Goal: Task Accomplishment & Management: Manage account settings

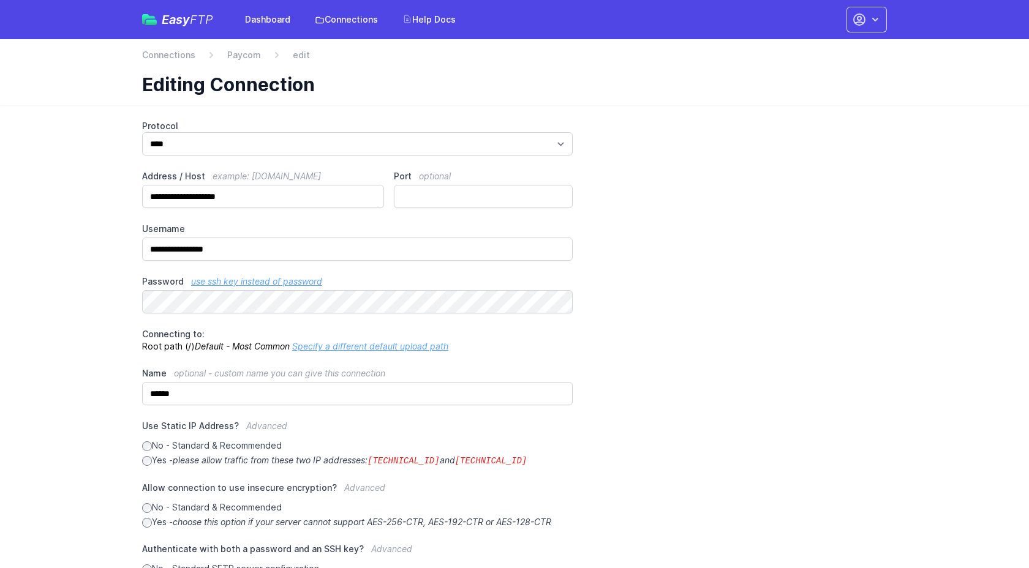
click at [368, 345] on link "Specify a different default upload path" at bounding box center [370, 346] width 156 height 10
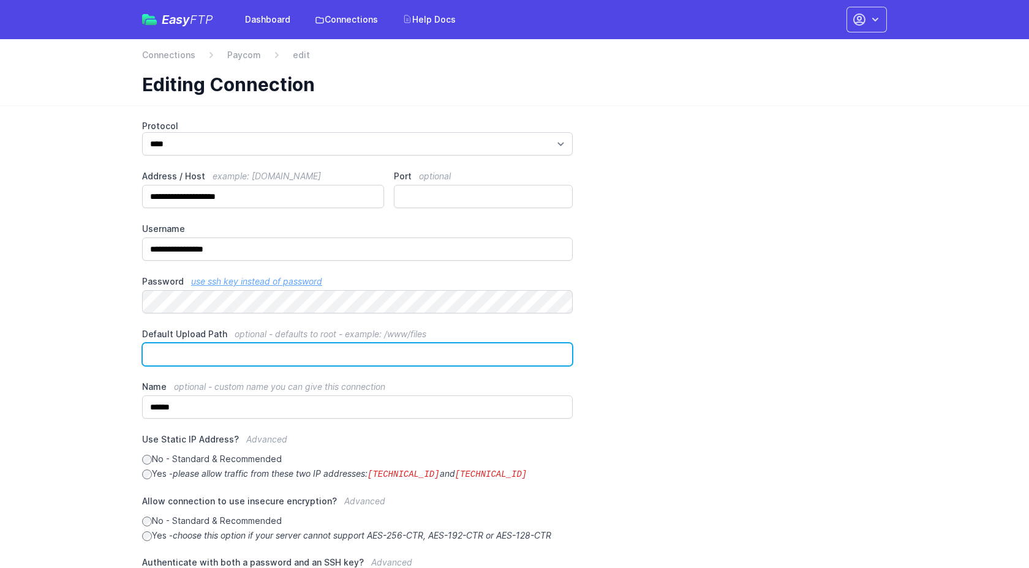
click at [322, 345] on input "Default Upload Path optional - defaults to root - example: /www/files" at bounding box center [357, 354] width 430 height 23
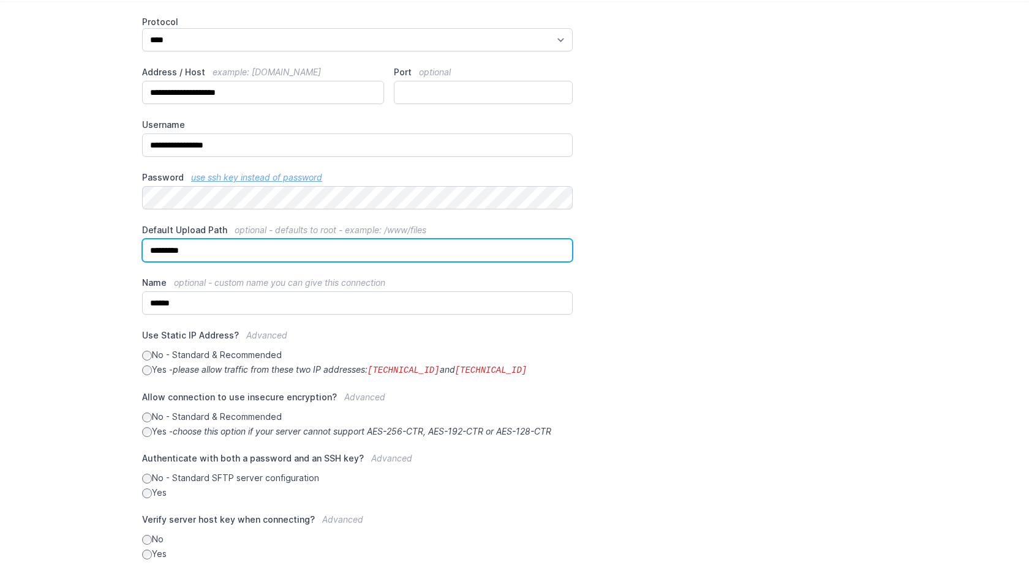
scroll to position [178, 0]
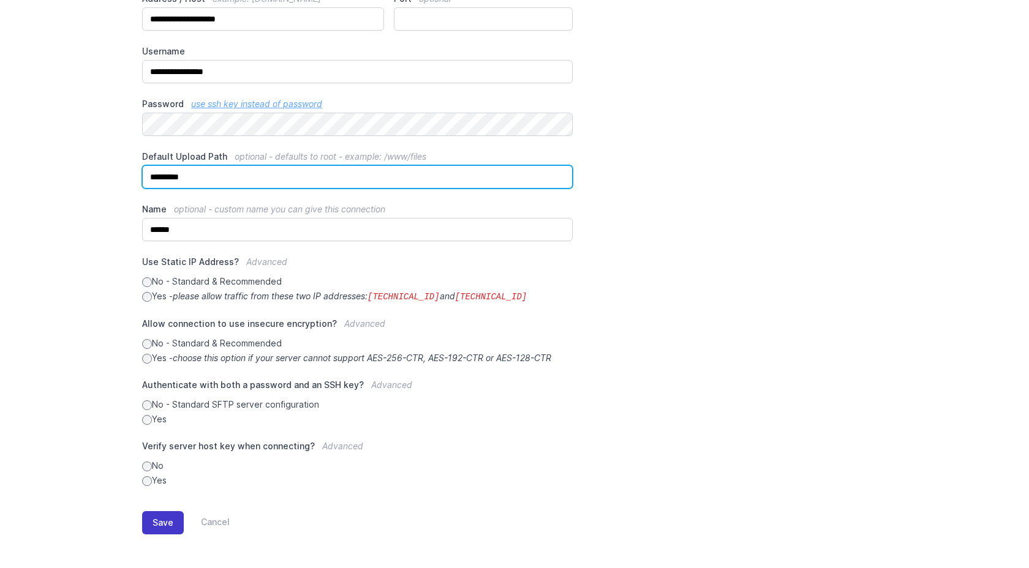
type input "*********"
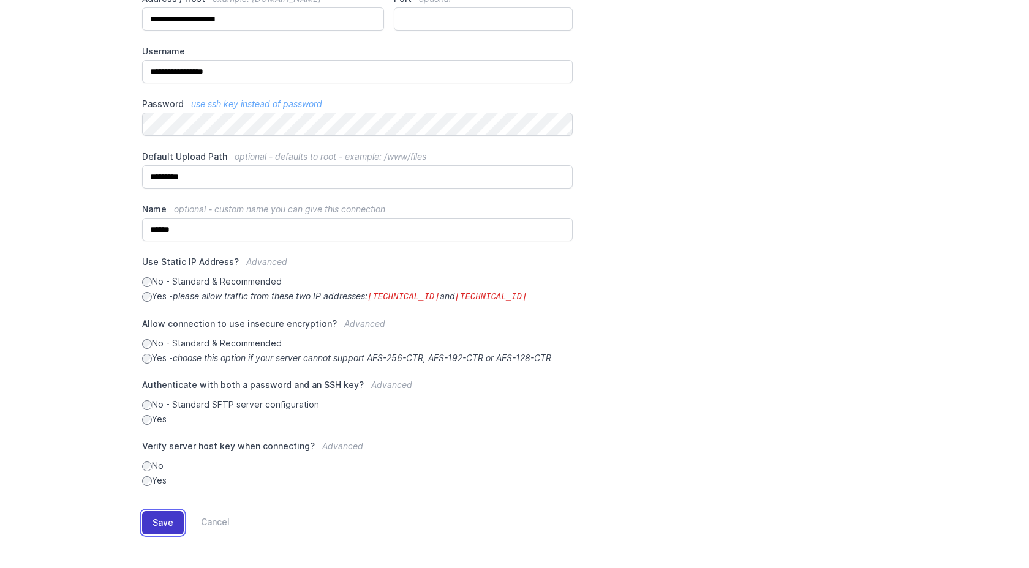
click at [166, 518] on button "Save" at bounding box center [163, 522] width 42 height 23
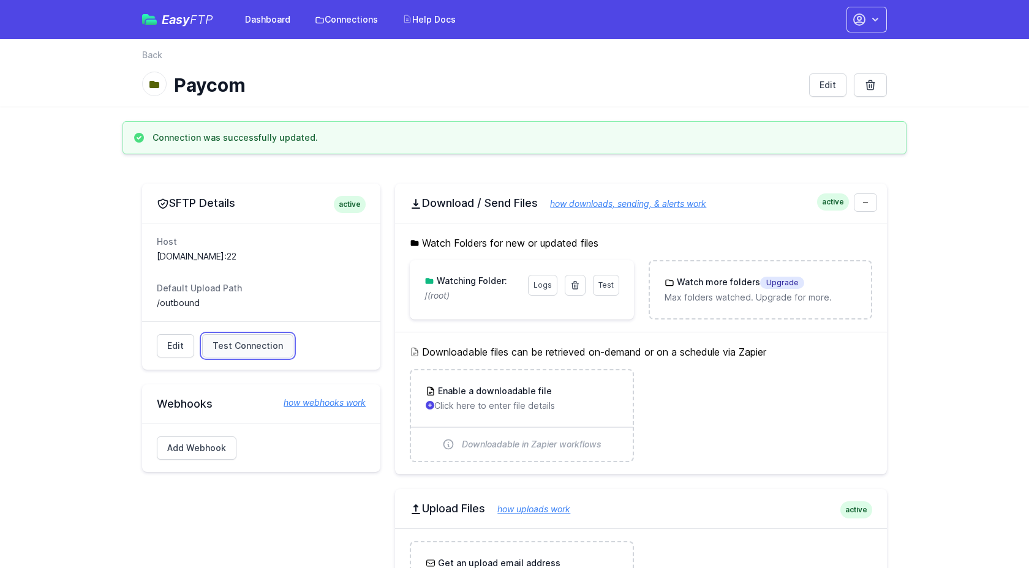
click at [236, 344] on span "Test Connection" at bounding box center [247, 346] width 70 height 12
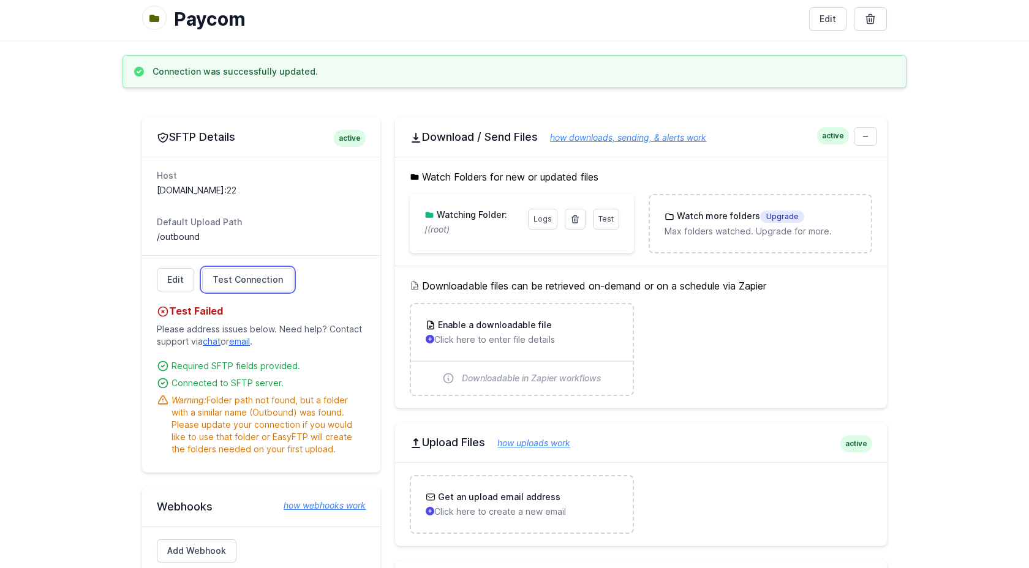
scroll to position [81, 0]
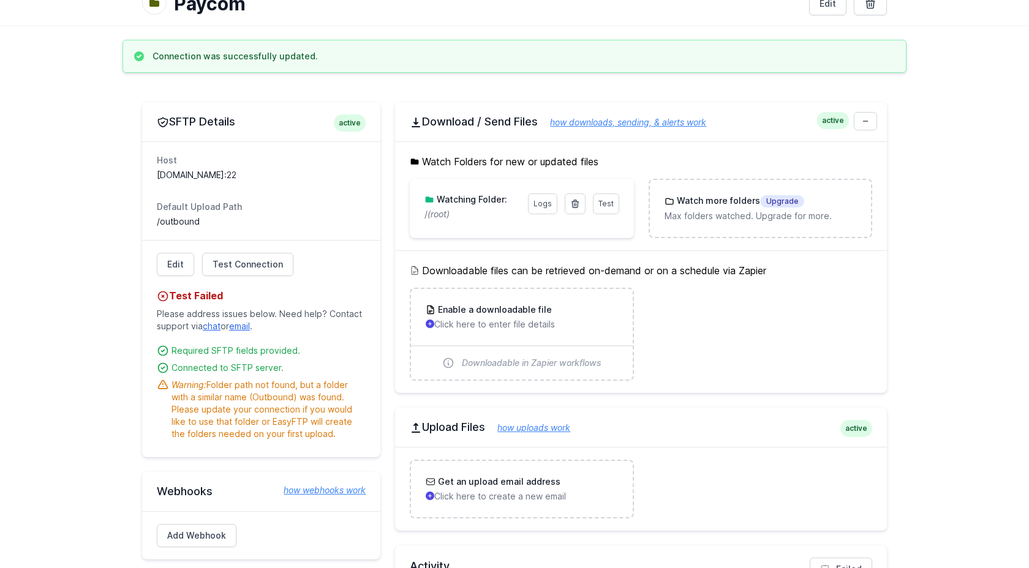
click at [280, 396] on div "Warning: Folder path not found, but a folder with a similar name (Outbound) was…" at bounding box center [268, 409] width 194 height 61
copy div "Outbound"
click at [180, 265] on link "Edit" at bounding box center [175, 264] width 37 height 23
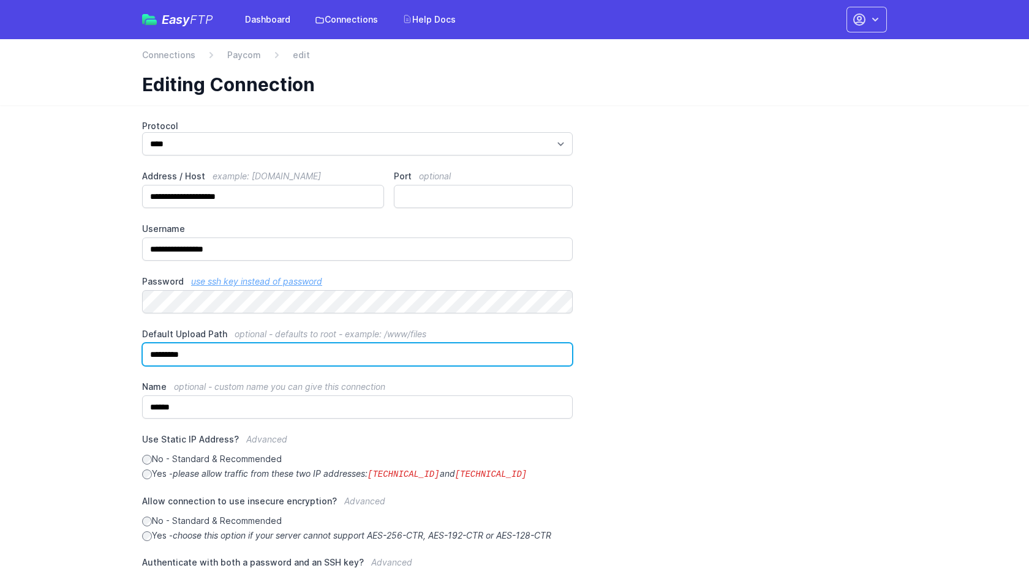
click at [179, 356] on input "*********" at bounding box center [357, 354] width 430 height 23
paste input "text"
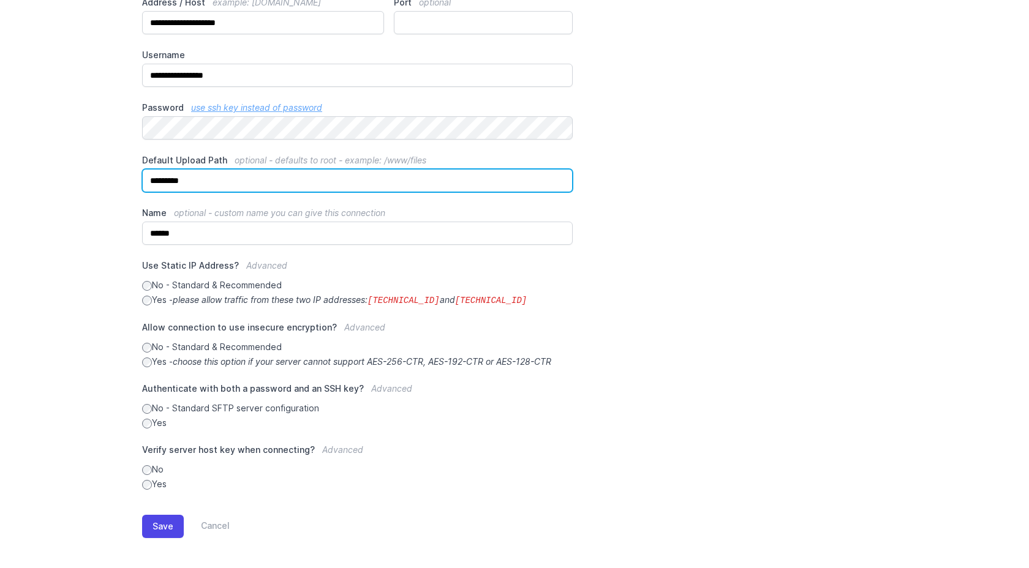
scroll to position [178, 0]
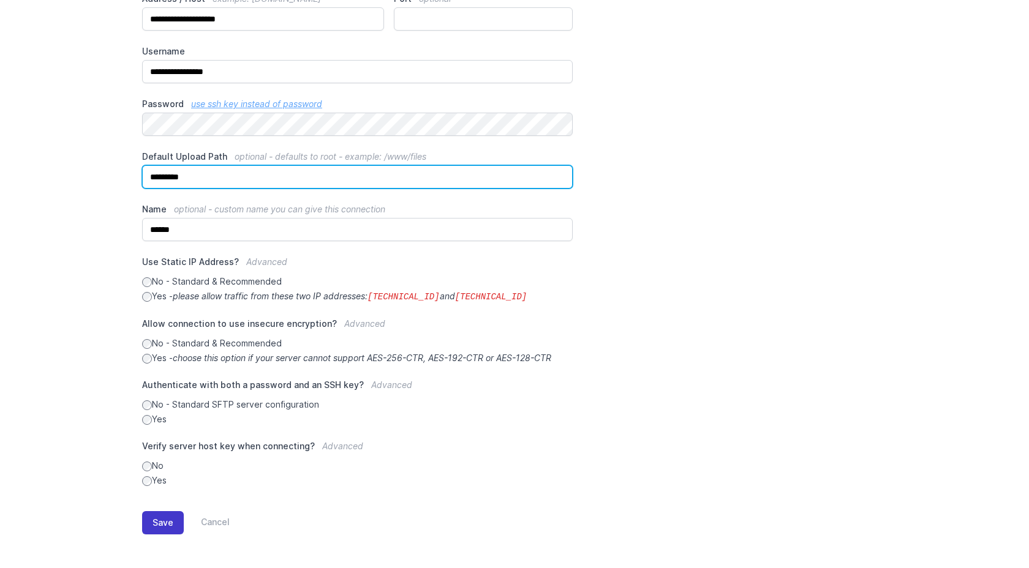
type input "*********"
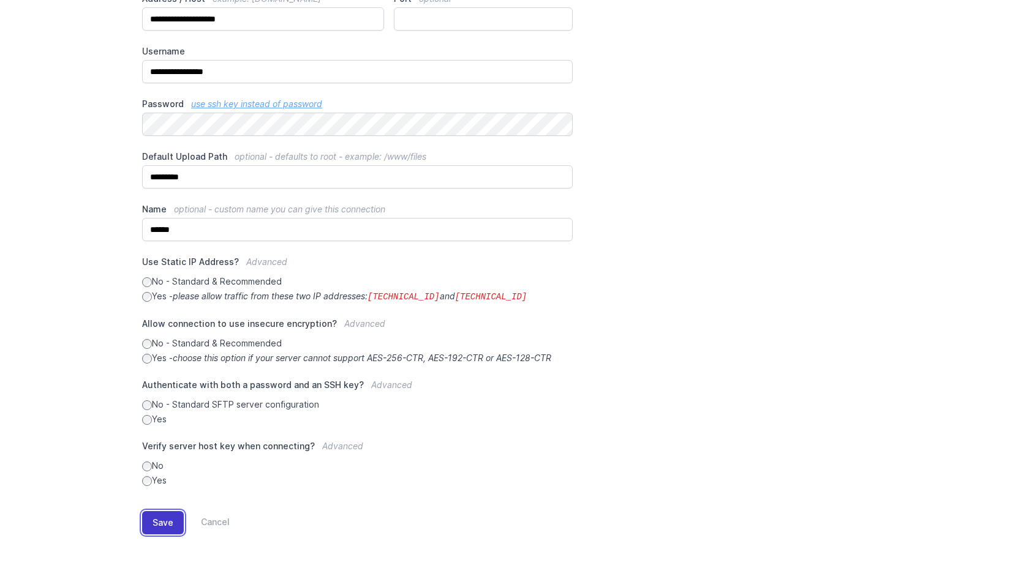
click at [151, 517] on button "Save" at bounding box center [163, 522] width 42 height 23
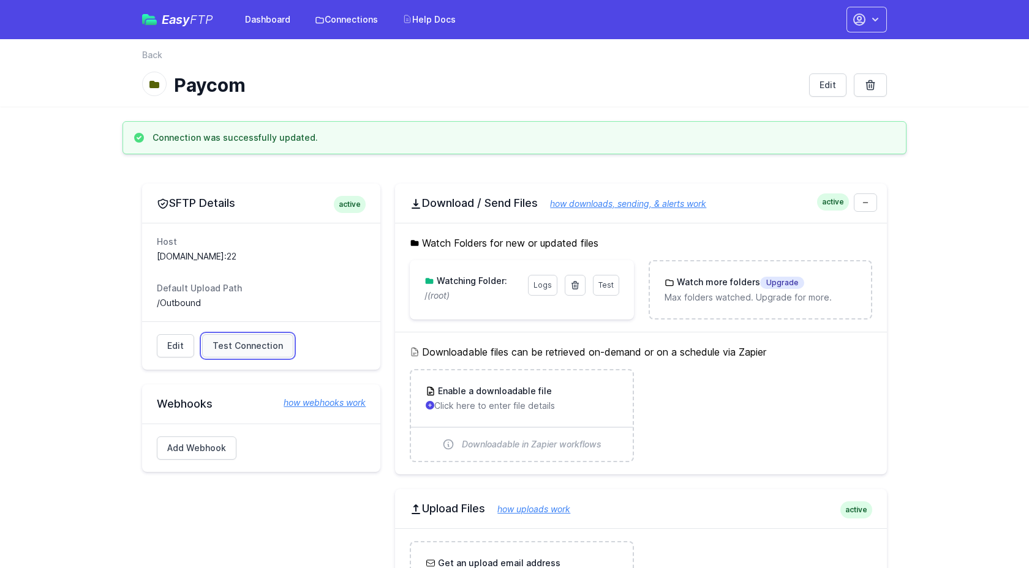
click at [239, 345] on span "Test Connection" at bounding box center [247, 346] width 70 height 12
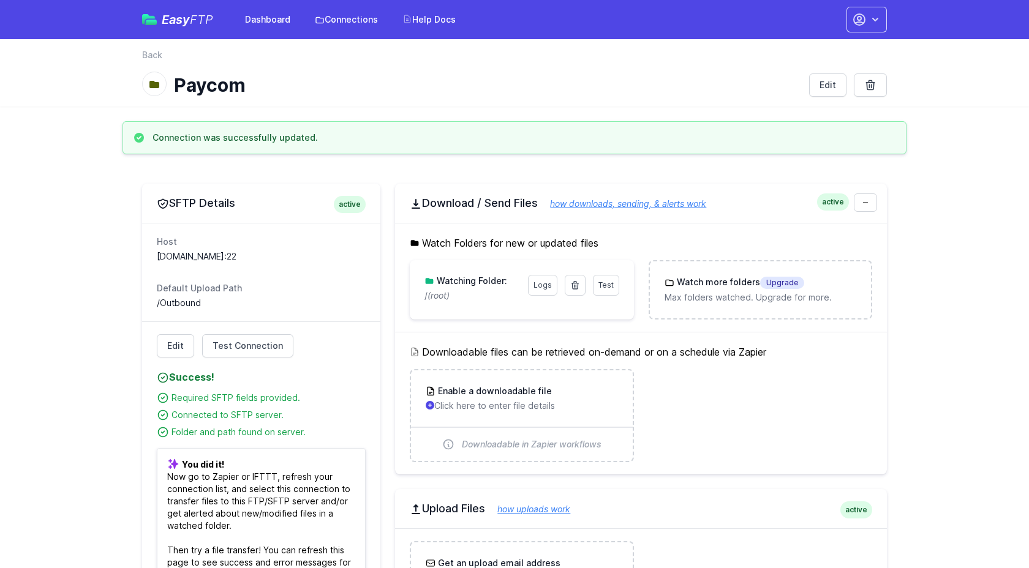
click at [490, 281] on h3 "Watching Folder:" at bounding box center [470, 281] width 73 height 12
click at [577, 286] on icon at bounding box center [575, 285] width 10 height 10
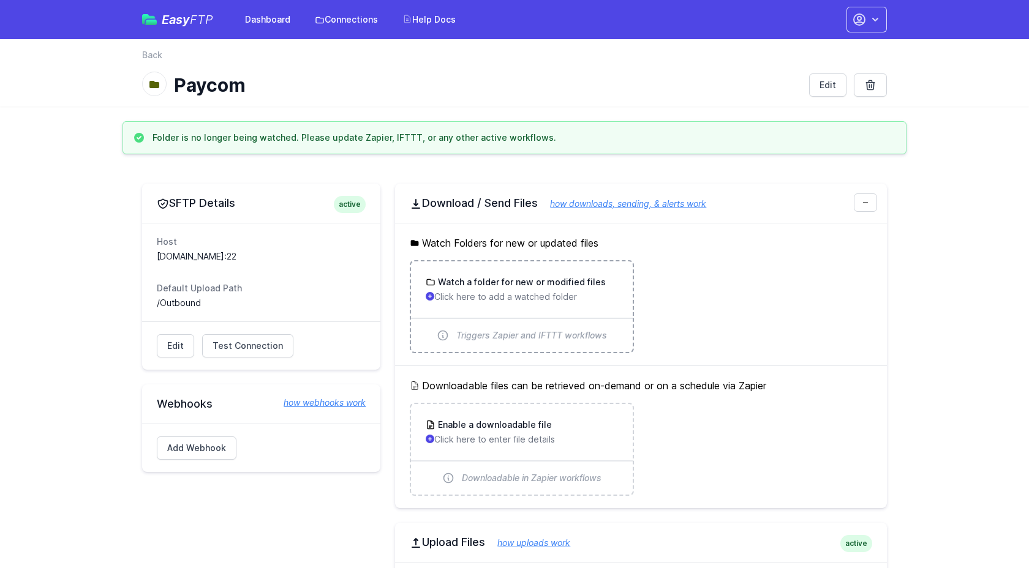
click at [560, 301] on p "Click here to add a watched folder" at bounding box center [522, 297] width 192 height 12
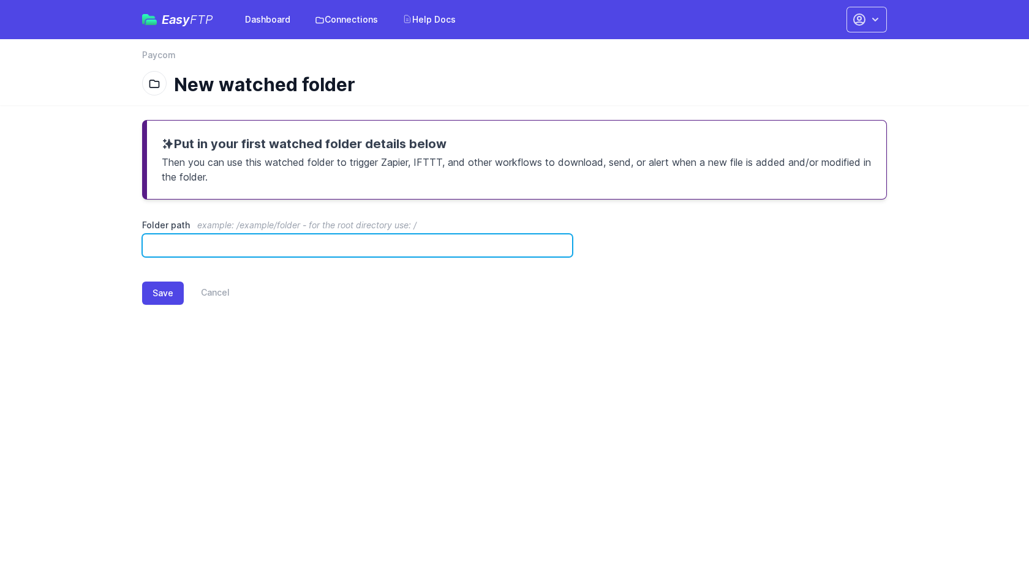
click at [435, 241] on input "Folder path example: /example/folder - for the root directory use: /" at bounding box center [357, 245] width 430 height 23
paste input "********"
type input "*********"
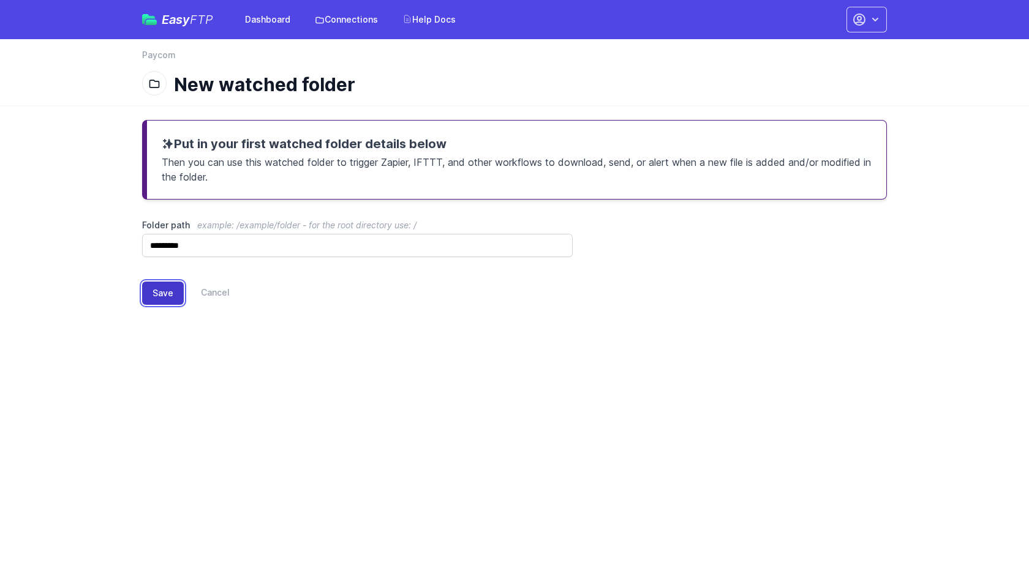
click at [168, 291] on button "Save" at bounding box center [163, 293] width 42 height 23
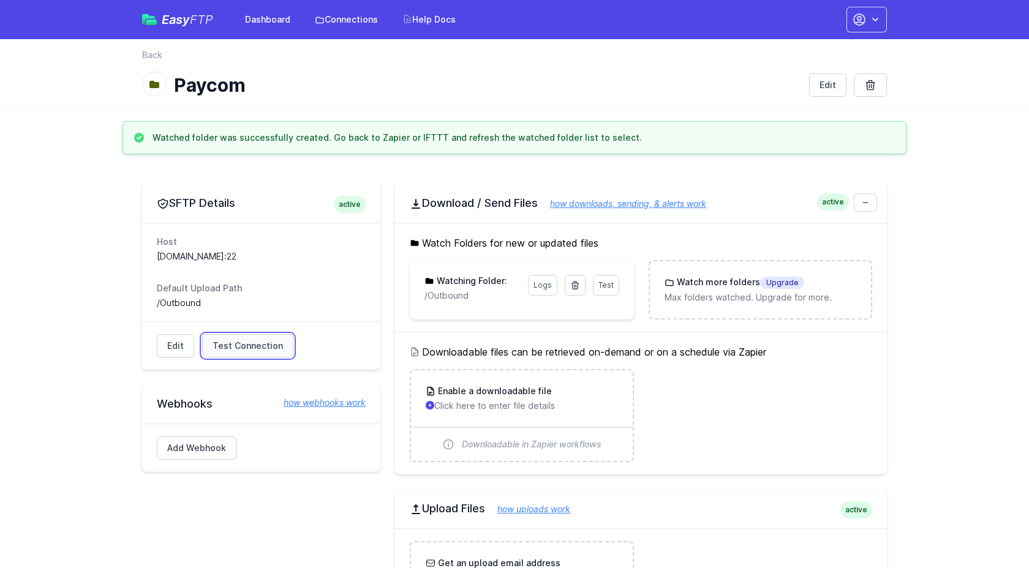
click at [273, 352] on link "Test Connection" at bounding box center [247, 345] width 91 height 23
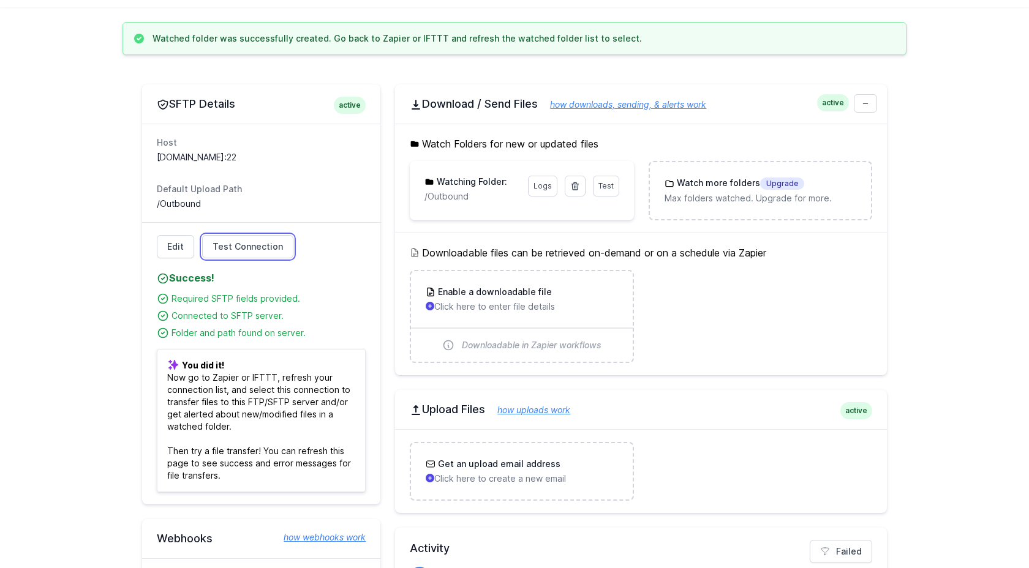
scroll to position [100, 0]
click at [530, 306] on p "Click here to enter file details" at bounding box center [522, 306] width 192 height 12
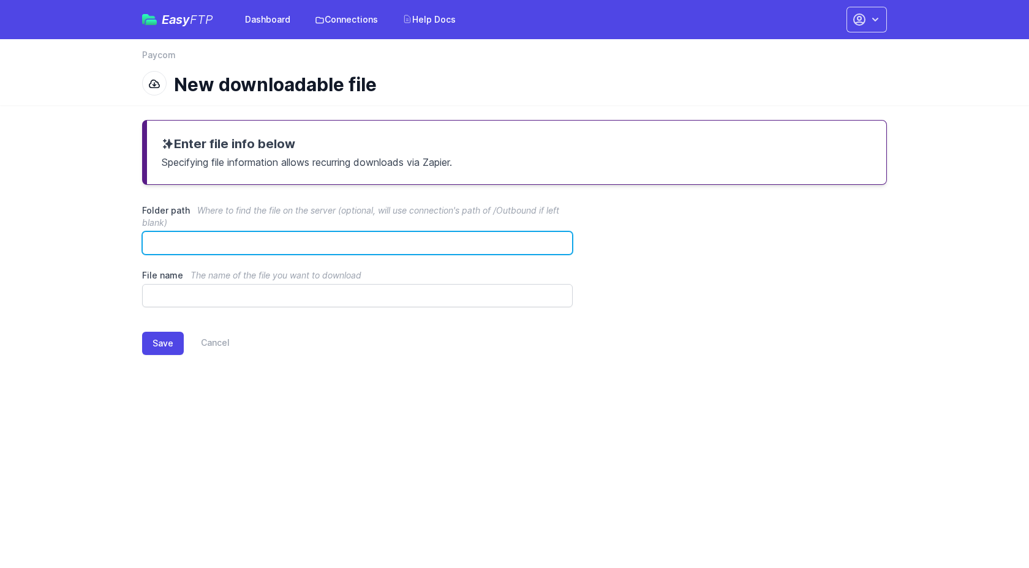
click at [309, 244] on input "Folder path Where to find the file on the server (optional, will use connection…" at bounding box center [357, 242] width 430 height 23
paste input "**********"
type input "*********"
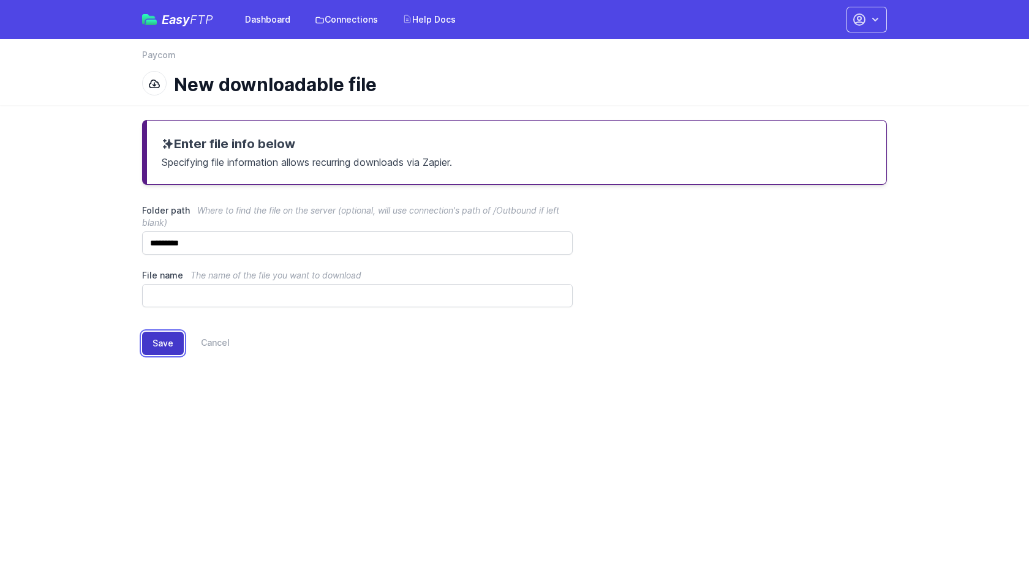
click at [164, 337] on button "Save" at bounding box center [163, 343] width 42 height 23
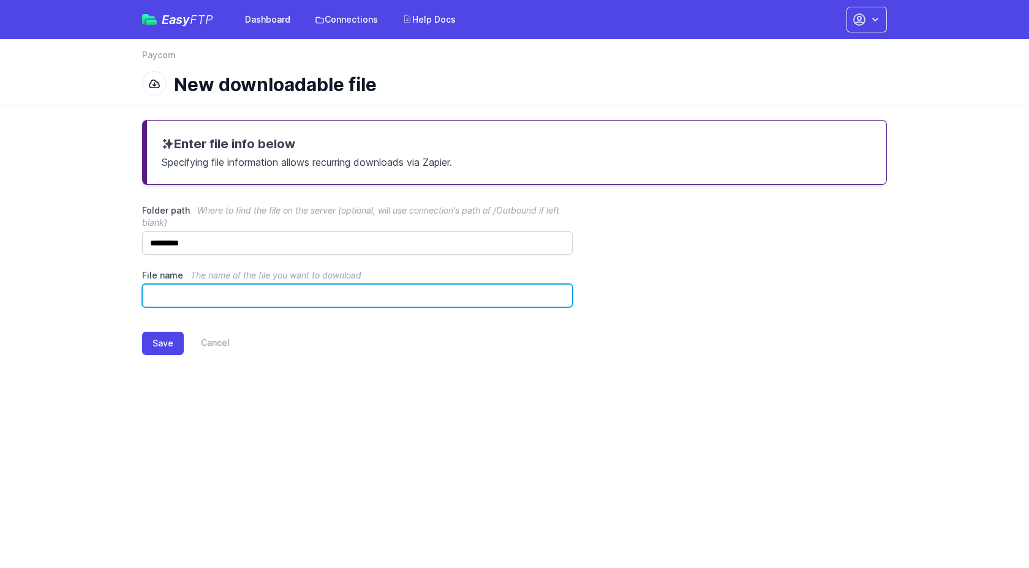
click at [244, 289] on input "File name The name of the file you want to download" at bounding box center [357, 295] width 430 height 23
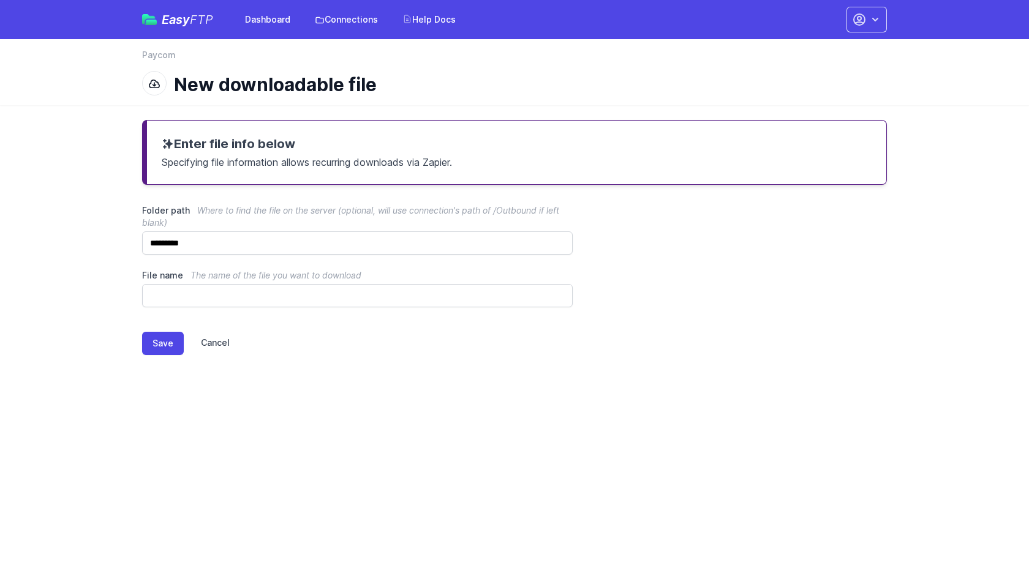
click at [211, 343] on link "Cancel" at bounding box center [207, 343] width 46 height 23
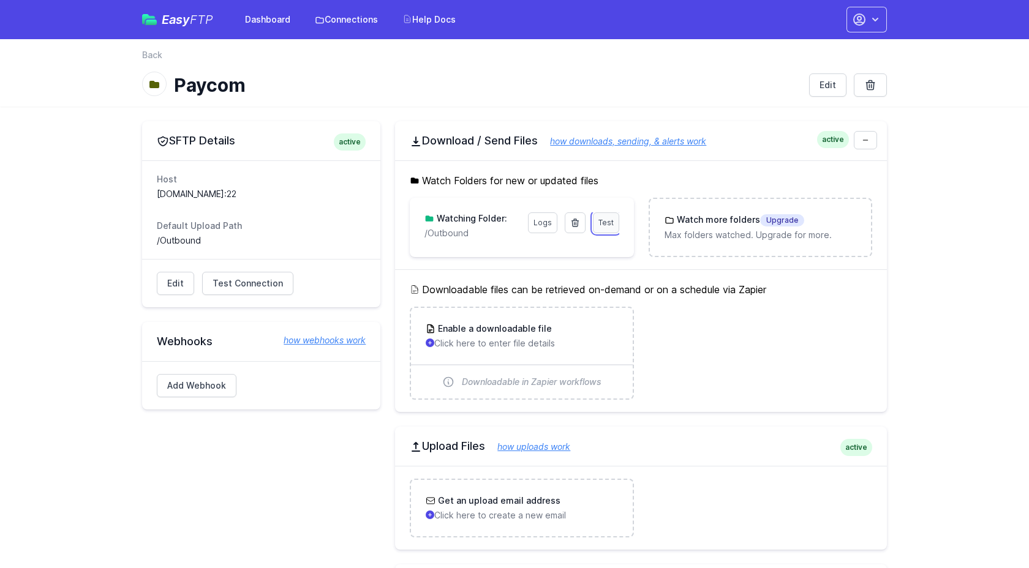
click at [604, 217] on link "Test" at bounding box center [606, 222] width 26 height 21
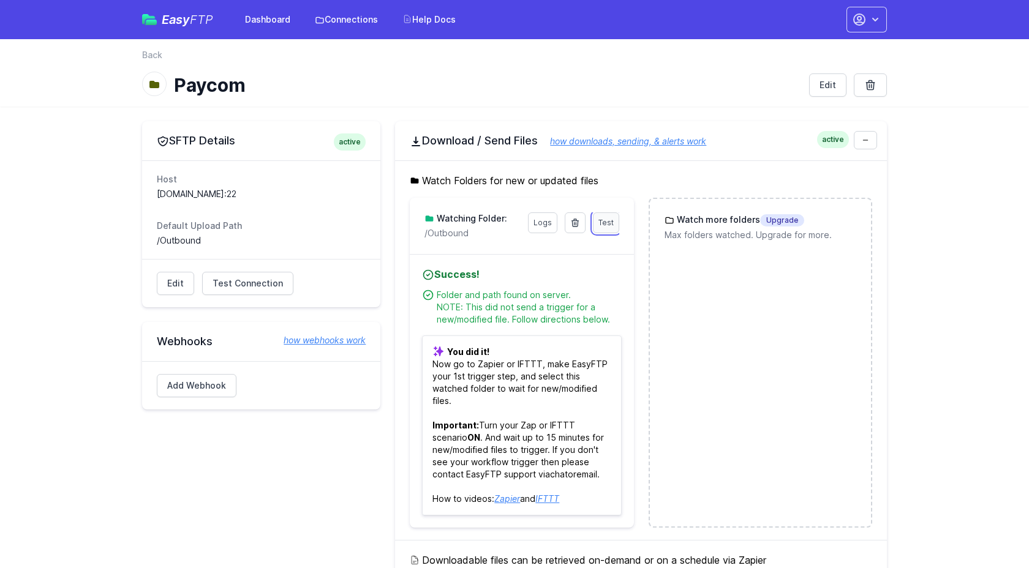
click at [603, 230] on link "Test" at bounding box center [606, 222] width 26 height 21
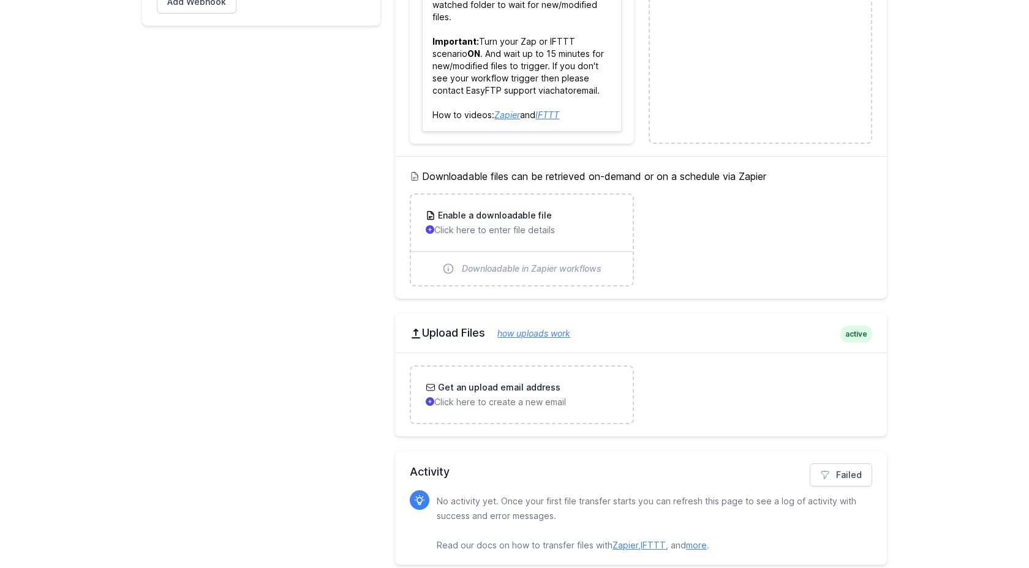
scroll to position [396, 0]
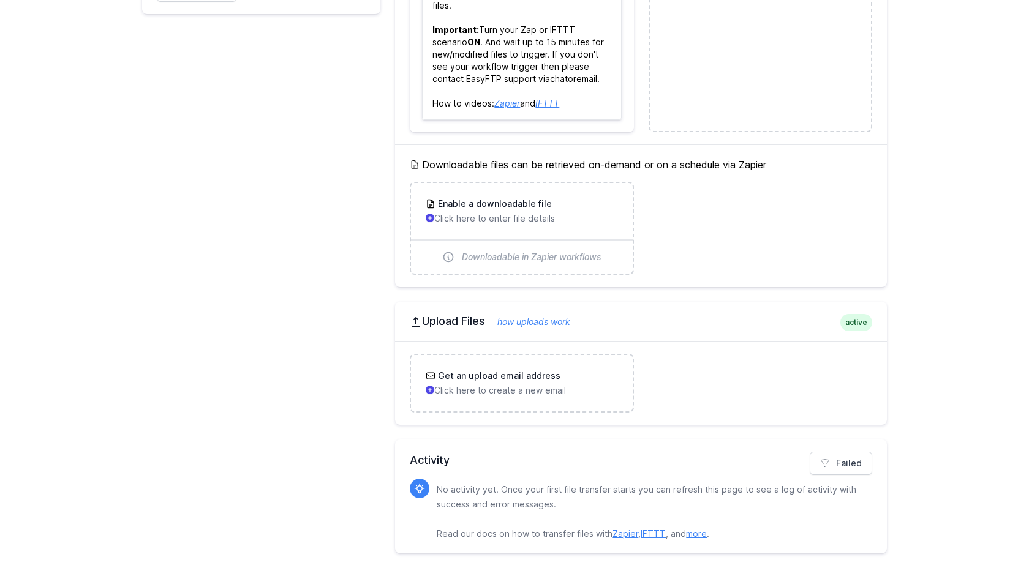
click at [557, 321] on link "how uploads work" at bounding box center [527, 322] width 85 height 10
click at [513, 382] on h3 "Get an upload email address" at bounding box center [497, 376] width 125 height 12
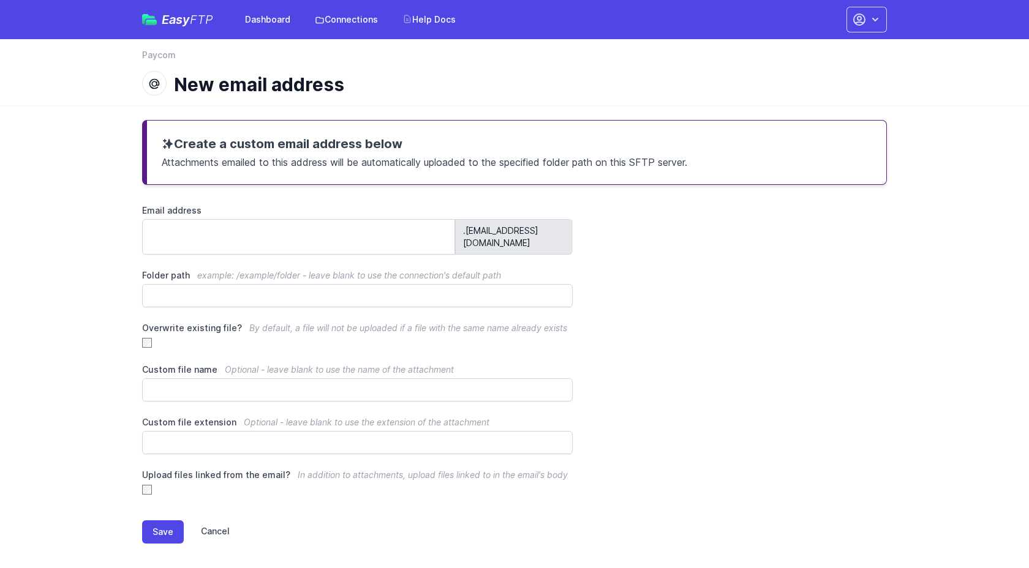
click at [227, 521] on link "Cancel" at bounding box center [207, 532] width 46 height 23
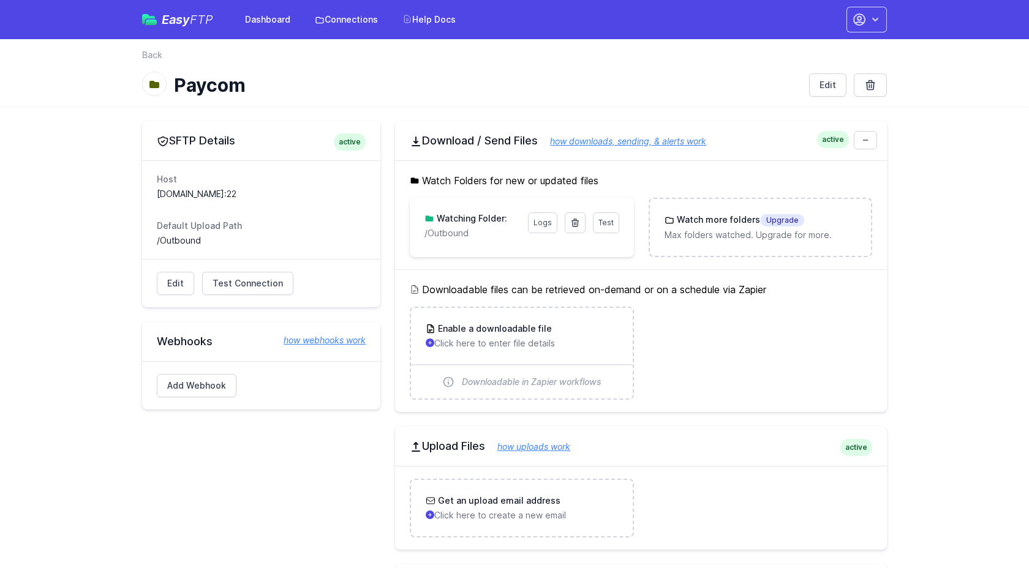
click at [488, 233] on p "/Outbound" at bounding box center [472, 233] width 96 height 12
click at [457, 218] on h3 "Watching Folder:" at bounding box center [470, 218] width 73 height 12
click at [451, 230] on p "/Outbound" at bounding box center [472, 233] width 96 height 12
click at [577, 224] on icon at bounding box center [574, 222] width 7 height 7
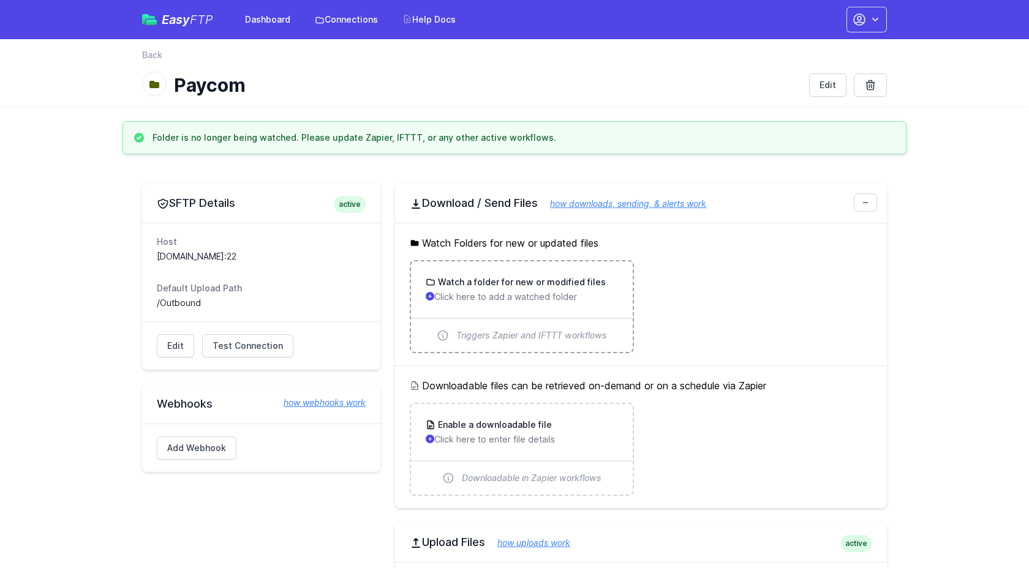
click at [506, 290] on div "Watch a folder for new or modified files Click here to add a watched folder" at bounding box center [522, 289] width 192 height 27
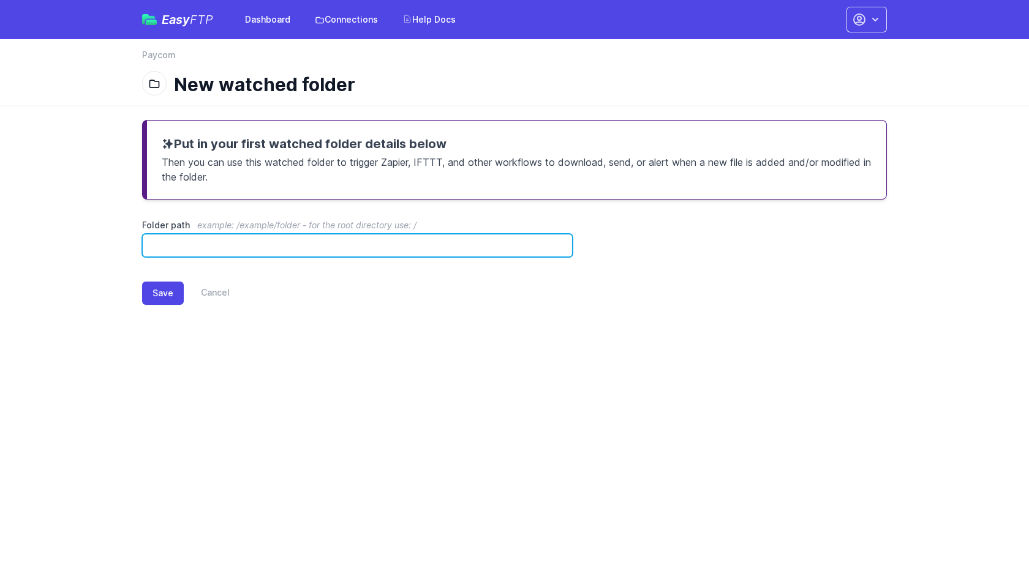
click at [411, 246] on input "Folder path example: /example/folder - for the root directory use: /" at bounding box center [357, 245] width 430 height 23
type input "********"
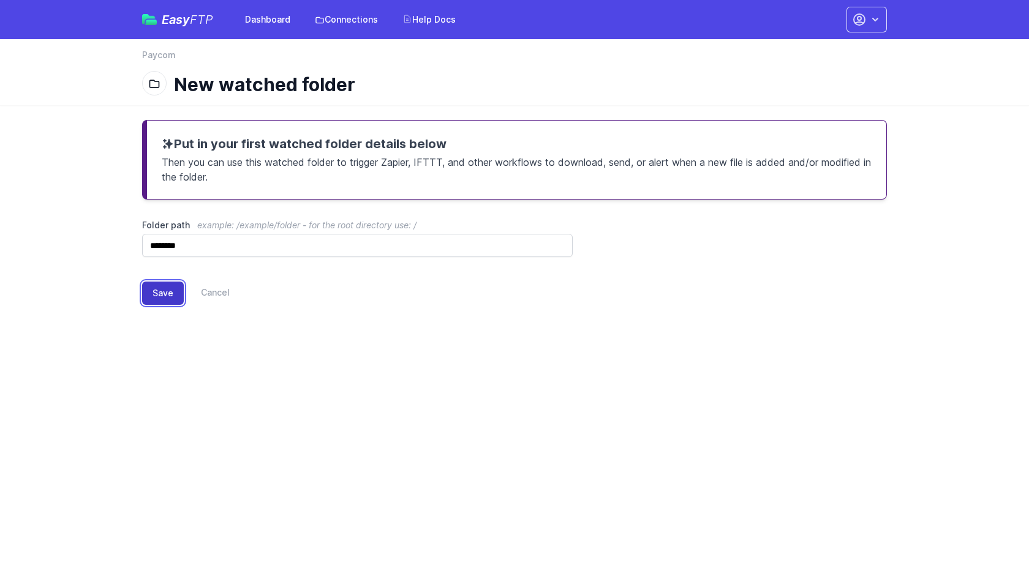
click at [170, 297] on button "Save" at bounding box center [163, 293] width 42 height 23
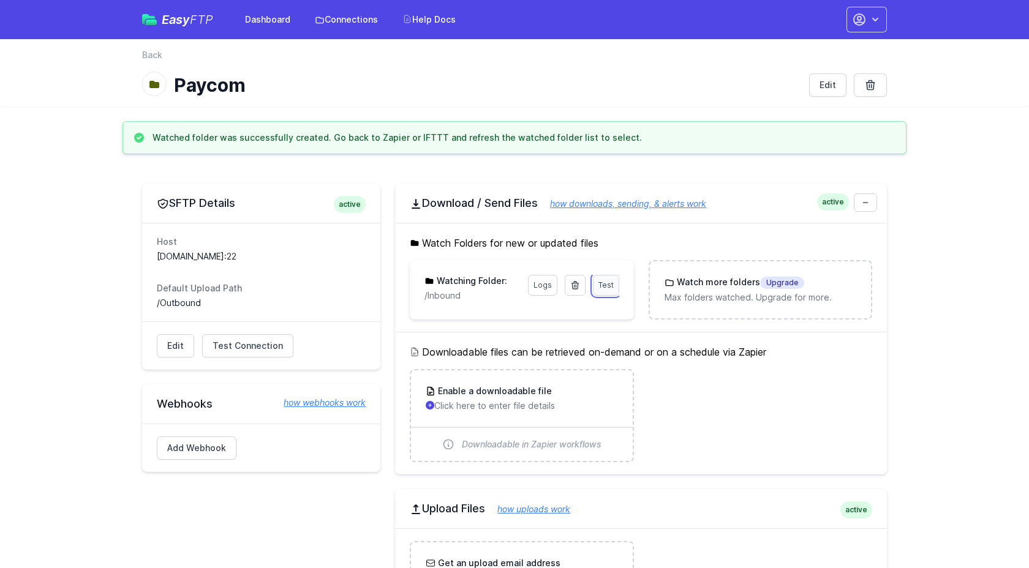
click at [604, 288] on span "Test" at bounding box center [605, 284] width 15 height 9
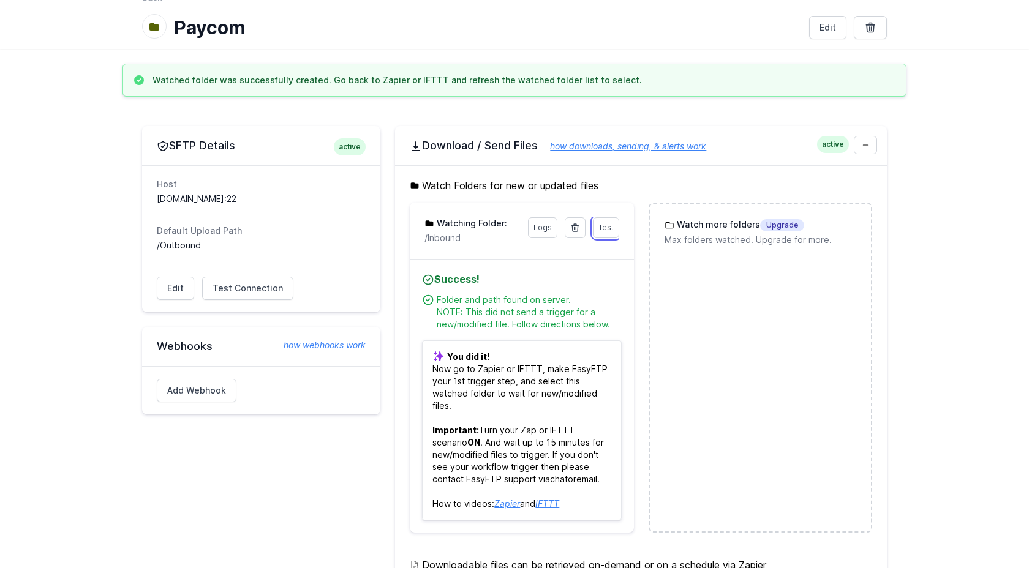
scroll to position [60, 0]
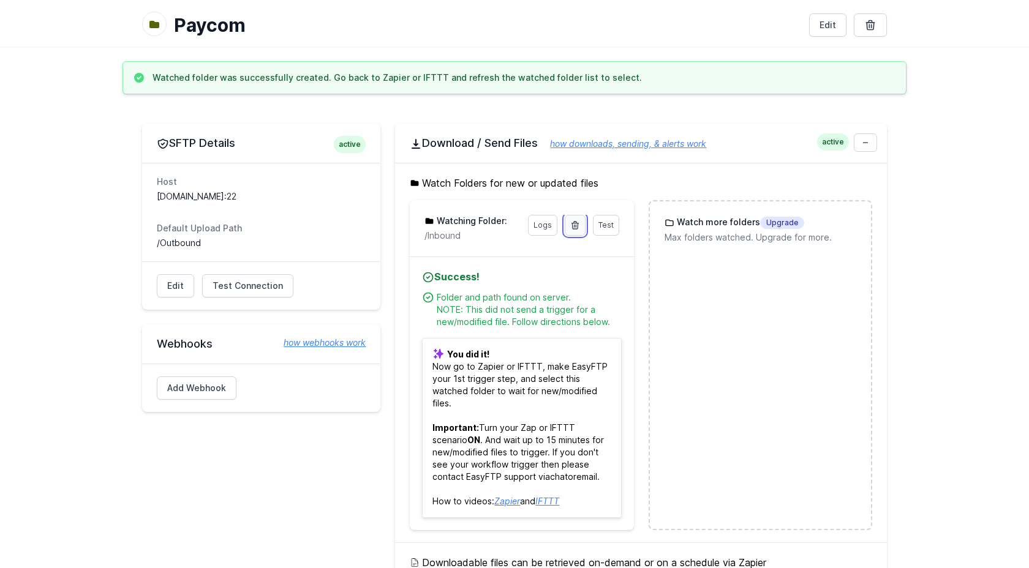
click at [572, 226] on icon at bounding box center [574, 225] width 7 height 7
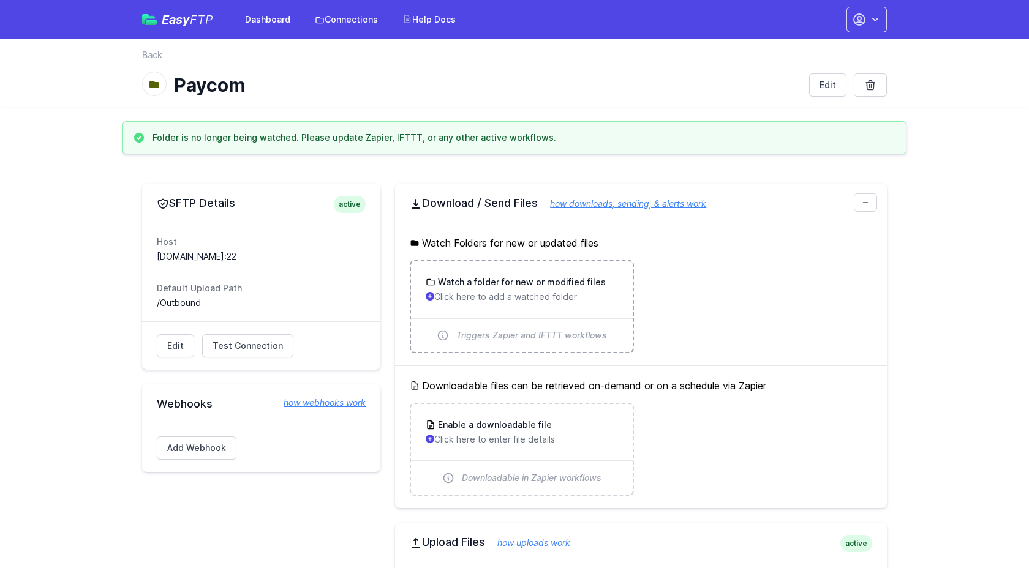
click at [516, 298] on p "Click here to add a watched folder" at bounding box center [522, 297] width 192 height 12
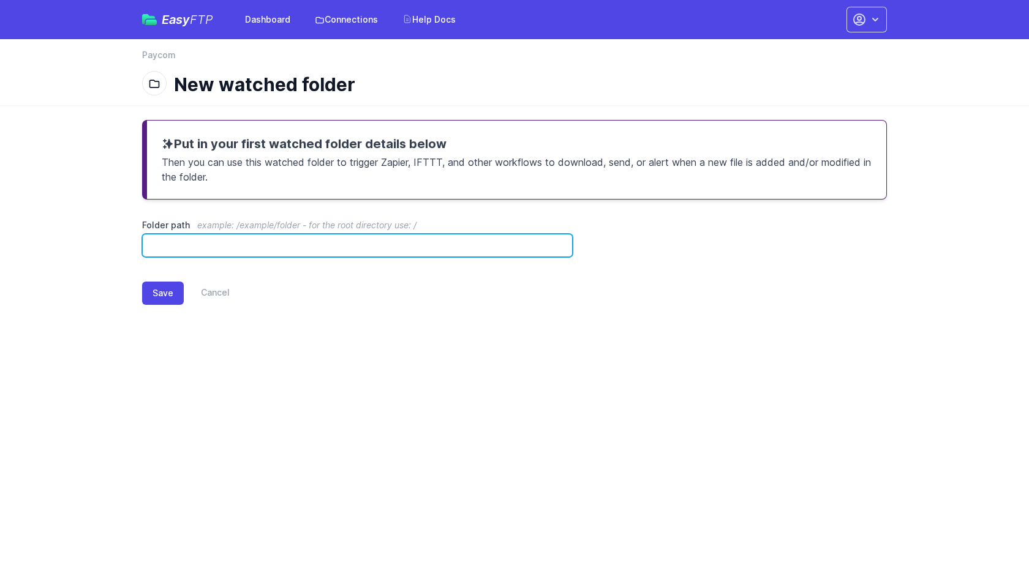
click at [457, 249] on input "Folder path example: /example/folder - for the root directory use: /" at bounding box center [357, 245] width 430 height 23
type input "*********"
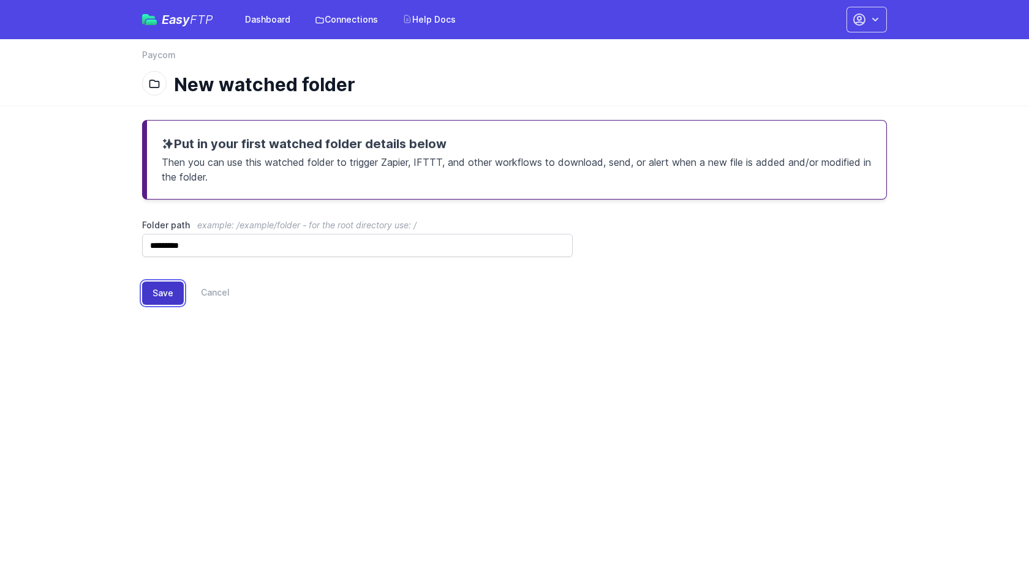
click at [157, 289] on button "Save" at bounding box center [163, 293] width 42 height 23
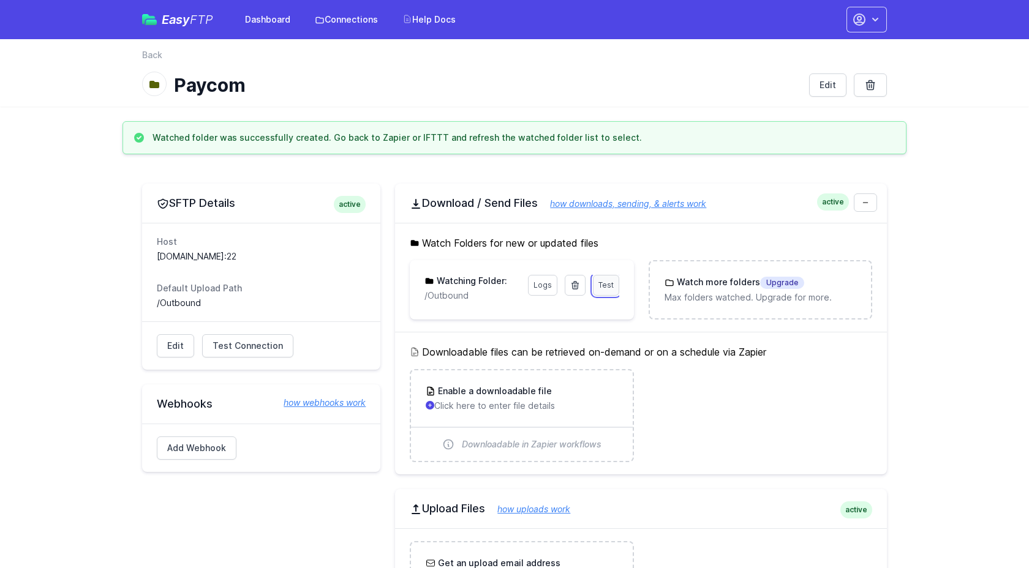
click at [609, 292] on link "Test" at bounding box center [606, 285] width 26 height 21
